Goal: Task Accomplishment & Management: Manage account settings

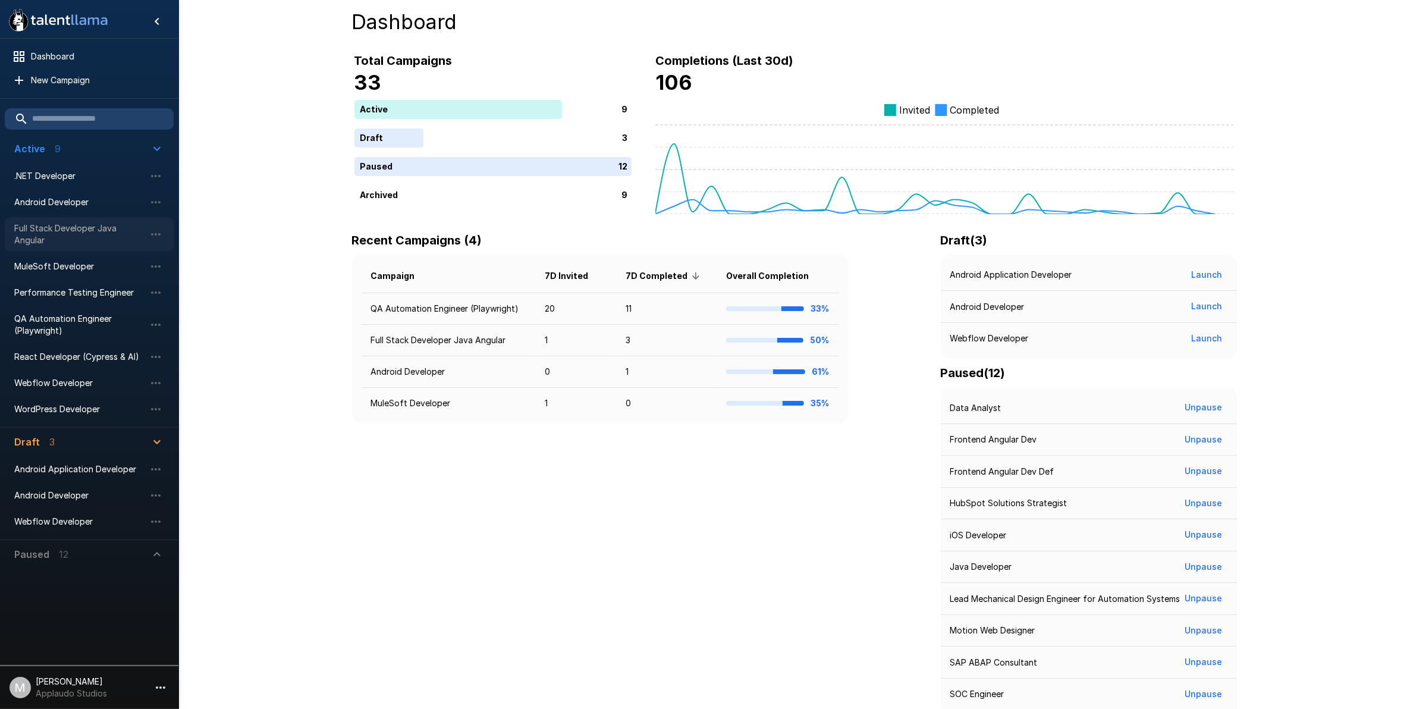
click at [37, 230] on span "Full Stack Developer Java Angular" at bounding box center [79, 234] width 131 height 24
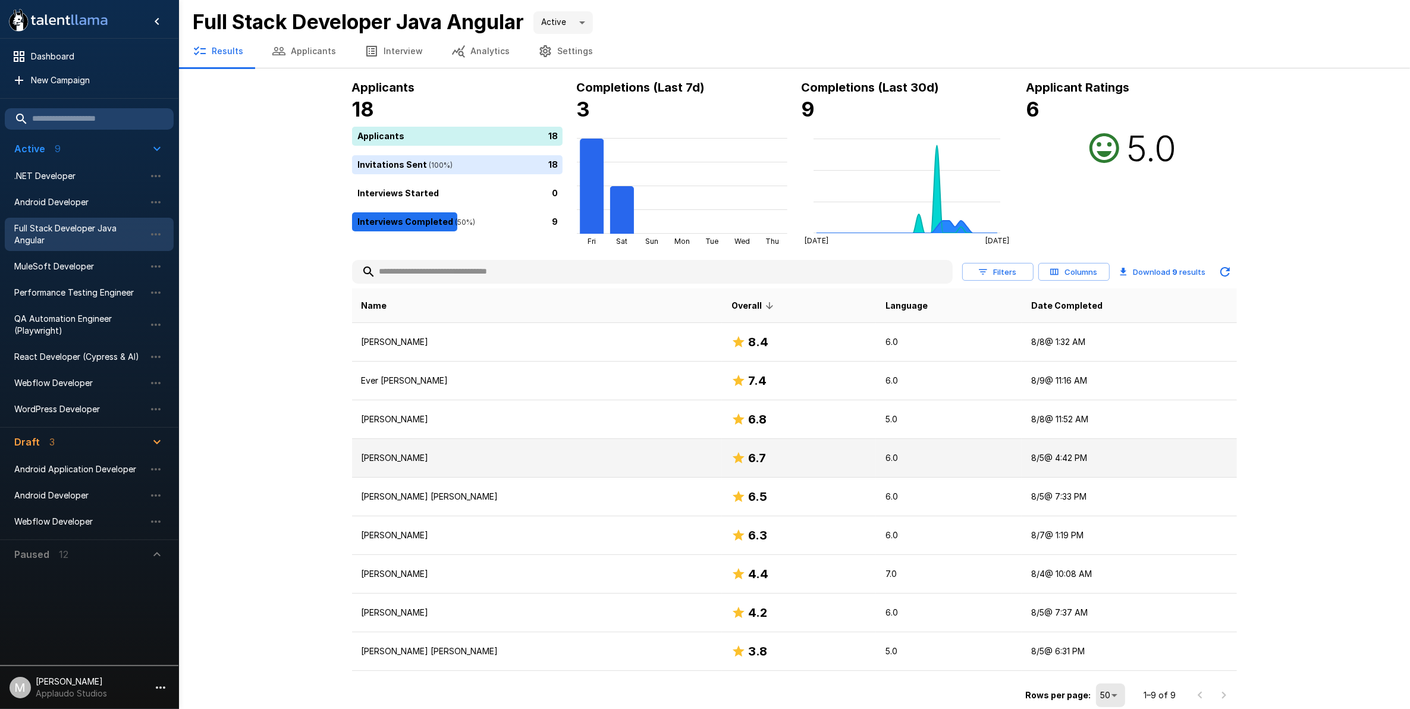
scroll to position [3, 0]
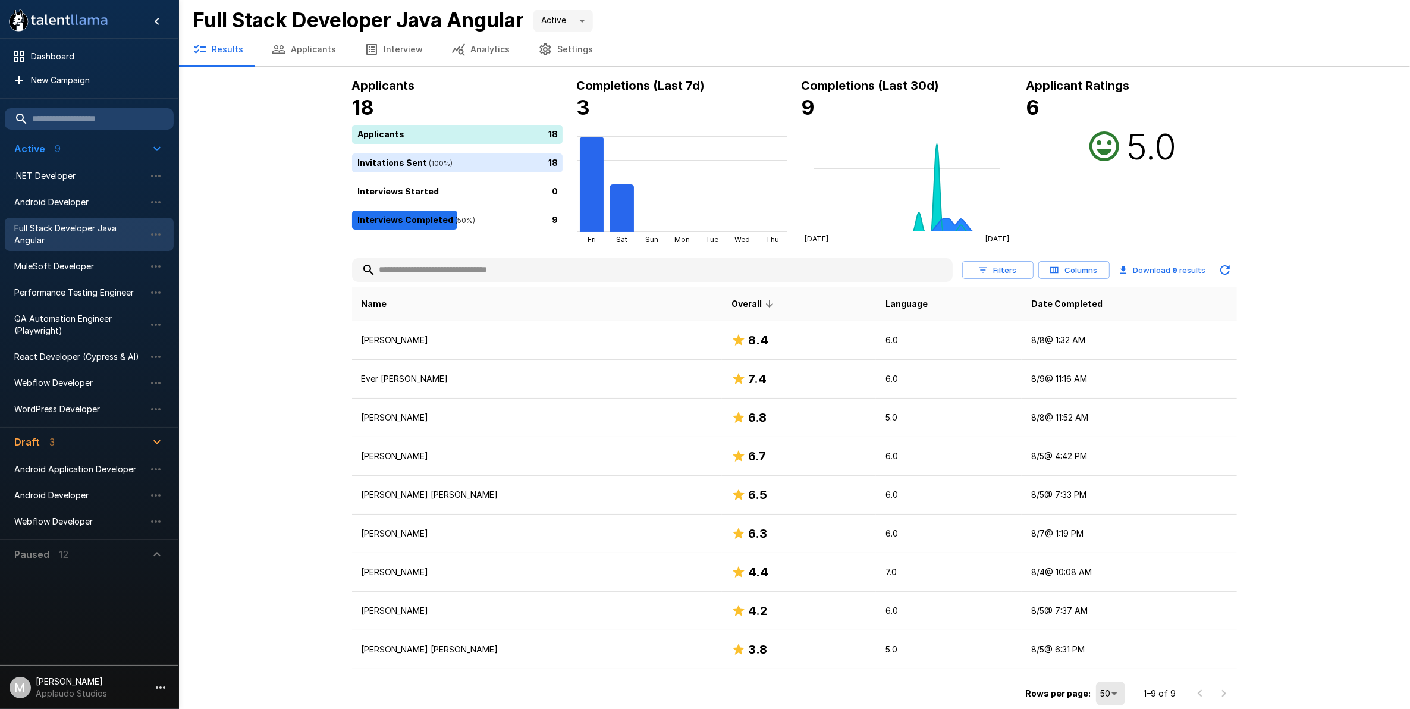
click at [293, 37] on button "Applicants" at bounding box center [304, 49] width 93 height 33
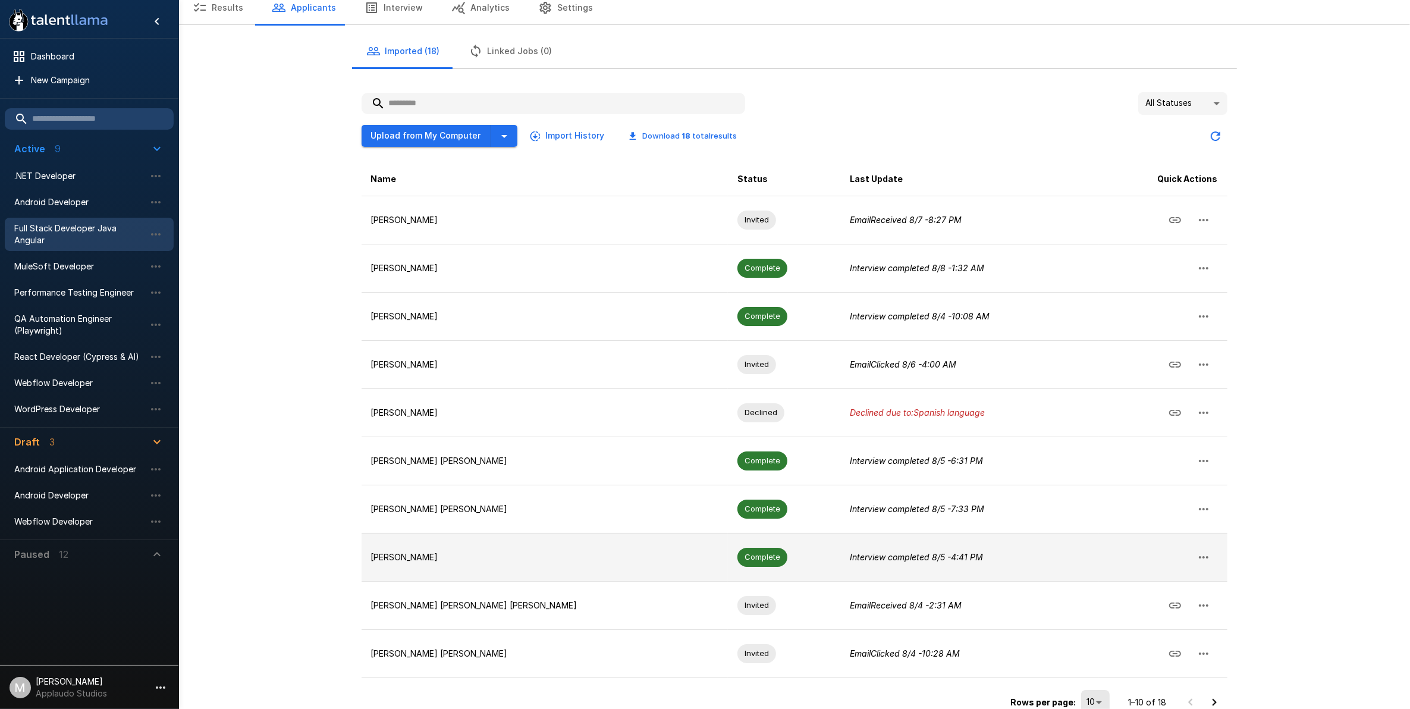
scroll to position [62, 0]
